Goal: Navigation & Orientation: Find specific page/section

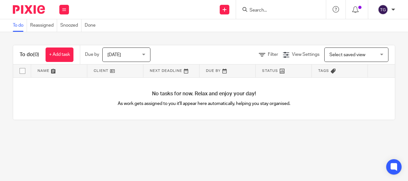
click at [31, 8] on img at bounding box center [29, 9] width 32 height 9
click at [63, 11] on icon at bounding box center [64, 10] width 4 height 4
click at [60, 60] on link "Team" at bounding box center [60, 58] width 11 height 4
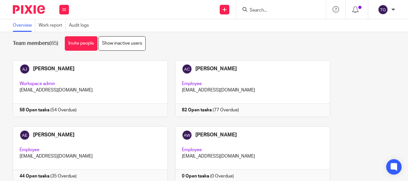
scroll to position [11, 0]
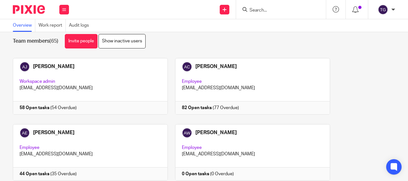
click at [183, 39] on div "Team members (65) Invite people Show inactive users" at bounding box center [204, 41] width 382 height 14
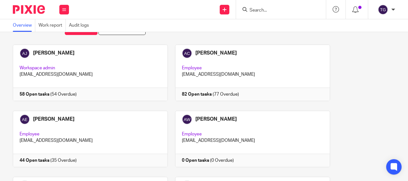
scroll to position [0, 0]
